Goal: Navigation & Orientation: Find specific page/section

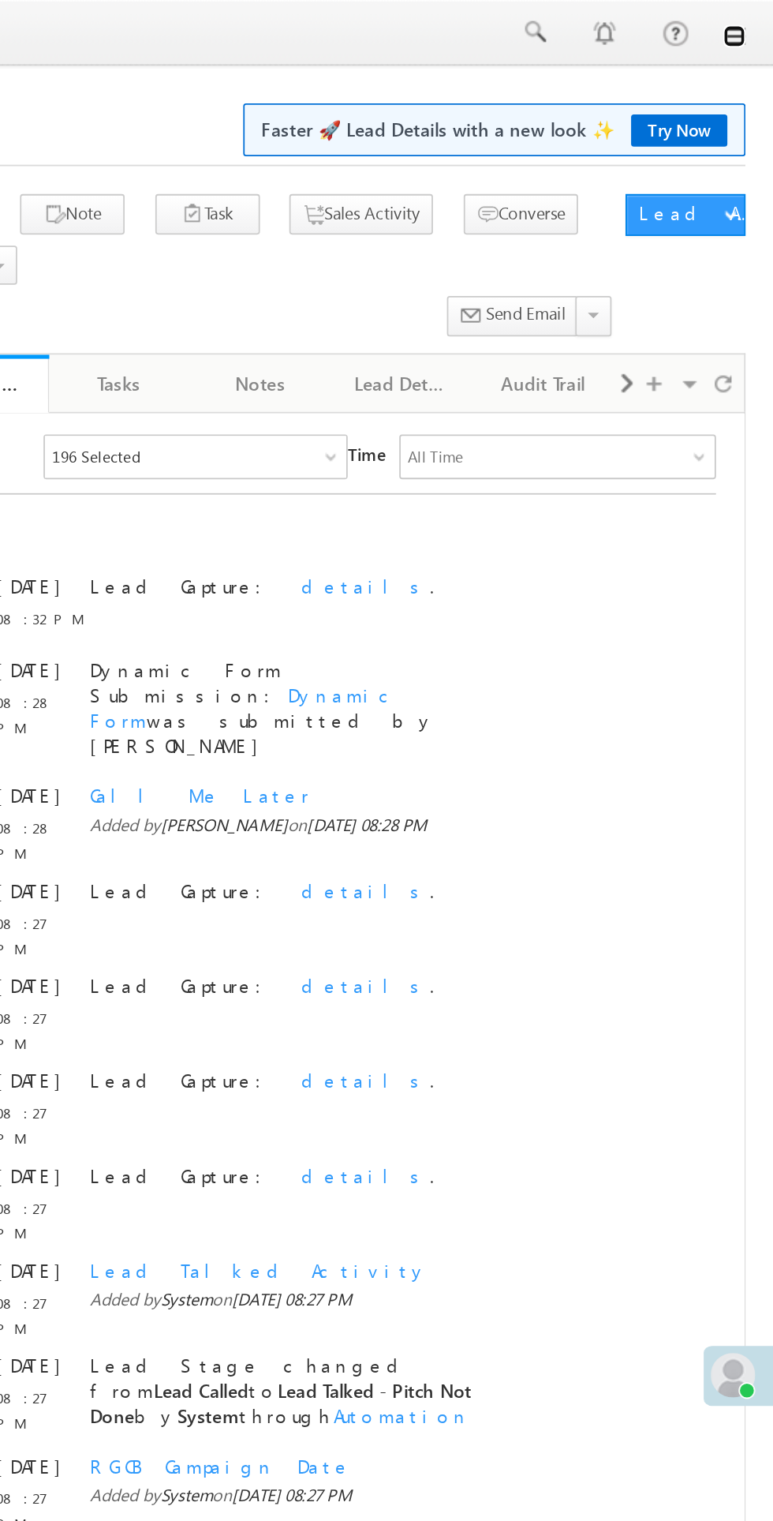
click at [754, 14] on link at bounding box center [751, 20] width 13 height 13
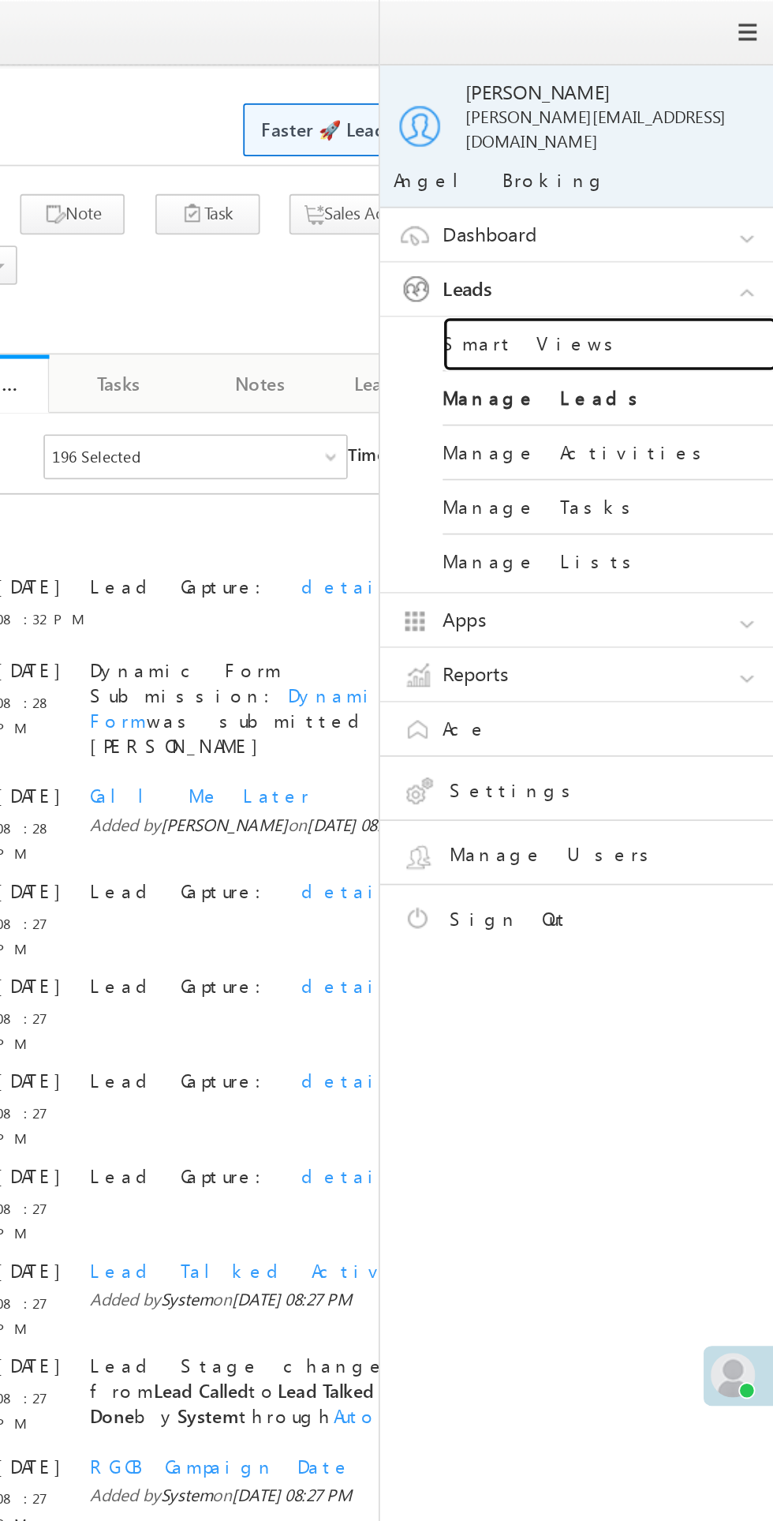
click at [620, 185] on link "Smart Views" at bounding box center [680, 194] width 189 height 31
